Goal: Navigation & Orientation: Find specific page/section

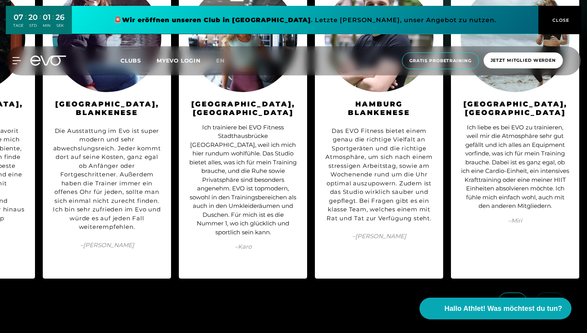
scroll to position [615, 0]
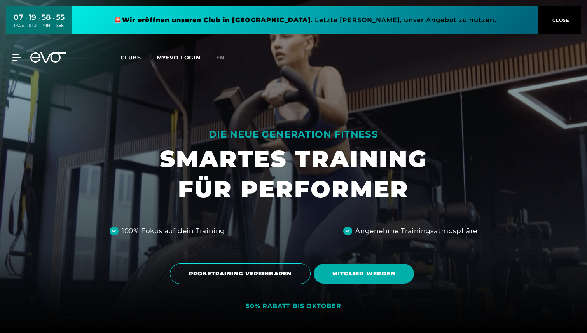
click at [132, 58] on span "Clubs" at bounding box center [131, 57] width 21 height 7
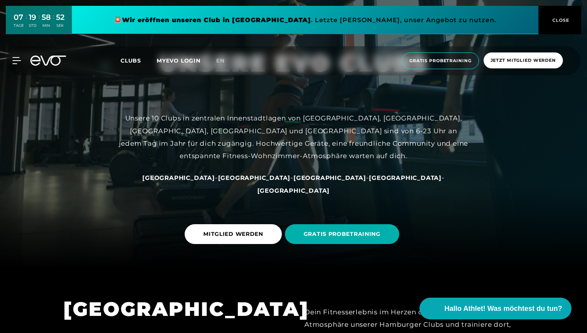
scroll to position [60, 0]
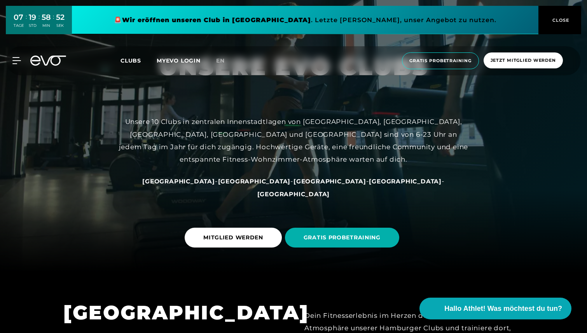
click at [369, 185] on span "[GEOGRAPHIC_DATA]" at bounding box center [405, 181] width 73 height 7
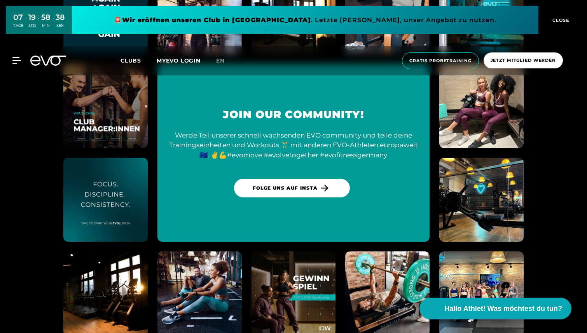
scroll to position [2937, 0]
